Goal: Book appointment/travel/reservation

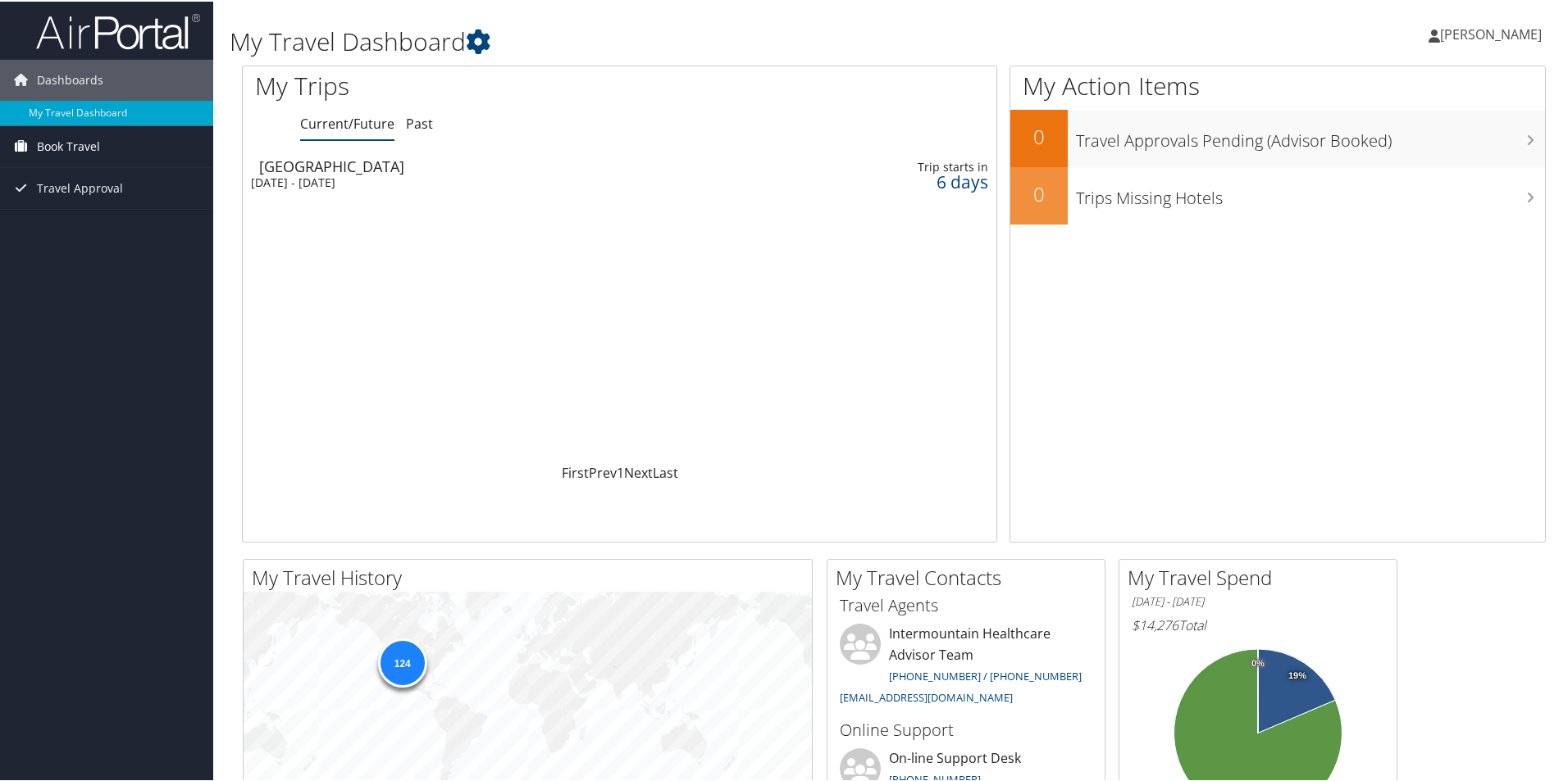
click at [56, 144] on span "Book Travel" at bounding box center [69, 145] width 63 height 41
click at [63, 206] on link "Book/Manage Online Trips" at bounding box center [107, 202] width 213 height 25
click at [72, 203] on link "Book/Manage Online Trips" at bounding box center [107, 202] width 213 height 25
click at [69, 208] on link "Book/Manage Online Trips" at bounding box center [107, 202] width 213 height 25
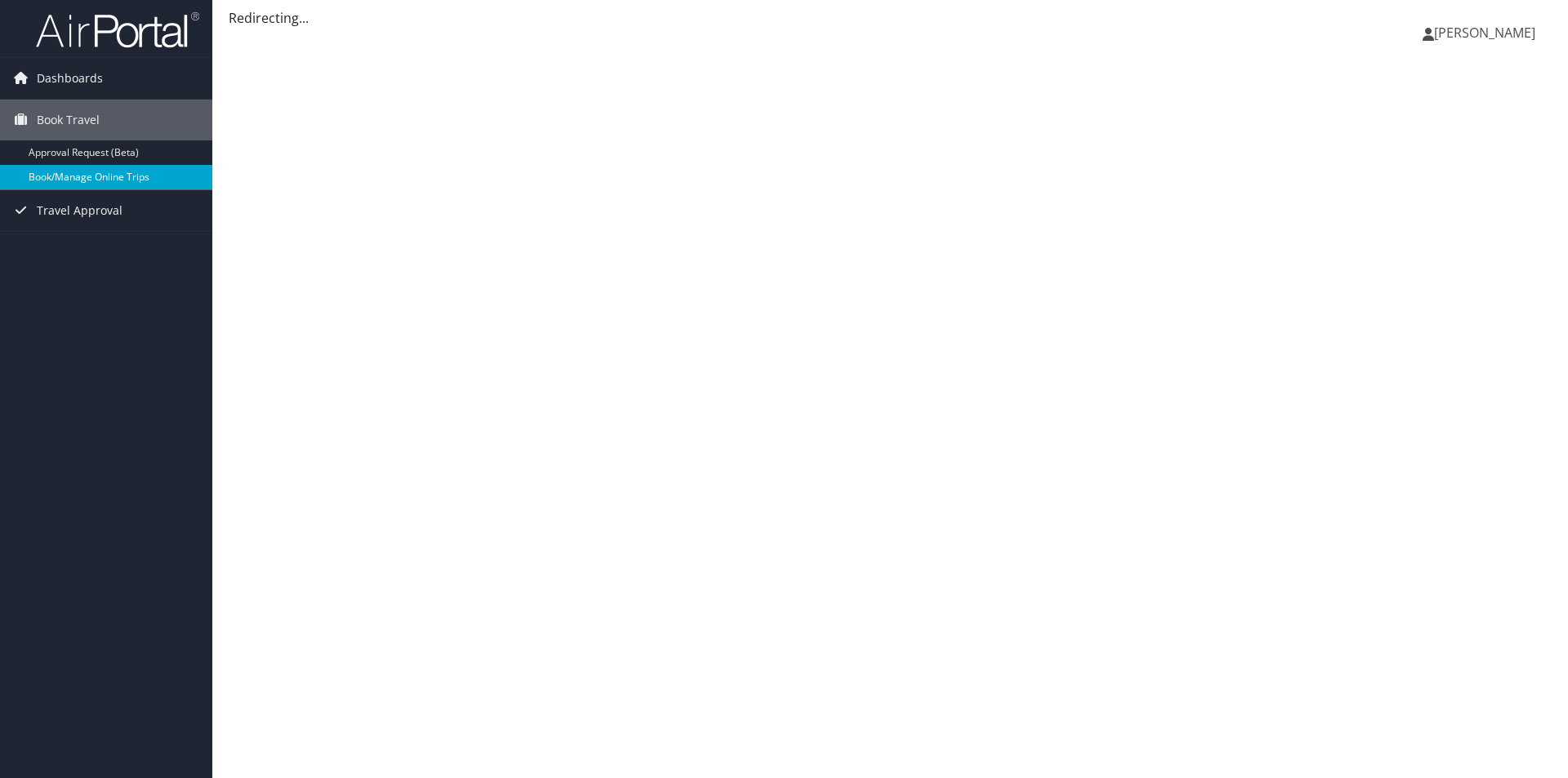
click at [83, 177] on link "Book/Manage Online Trips" at bounding box center [106, 178] width 212 height 25
